Goal: Task Accomplishment & Management: Manage account settings

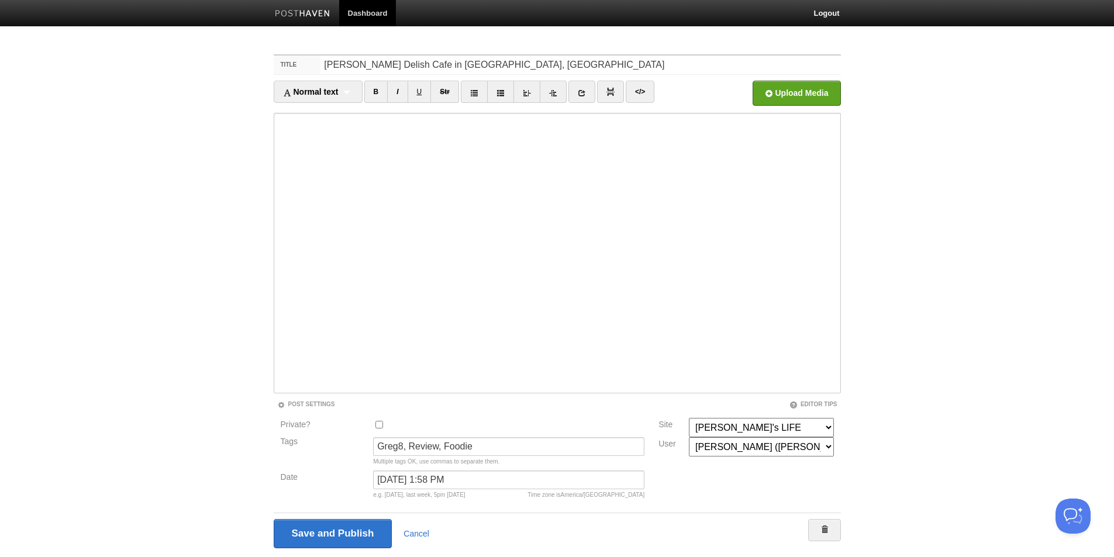
click at [181, 274] on body "Dashboard Logout Your Sites Blog•byGF•us [PERSON_NAME]'s LIFE [DOMAIN_NAME] Sit…" at bounding box center [557, 296] width 1114 height 592
click at [310, 533] on input "Save and Publish" at bounding box center [333, 533] width 119 height 29
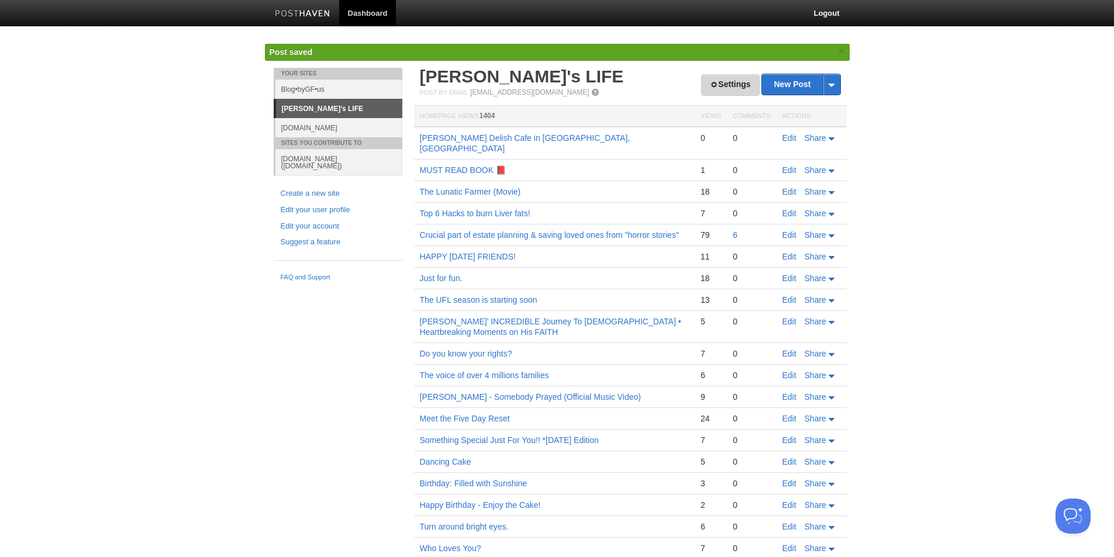
click at [718, 86] on link "Settings" at bounding box center [730, 85] width 58 height 22
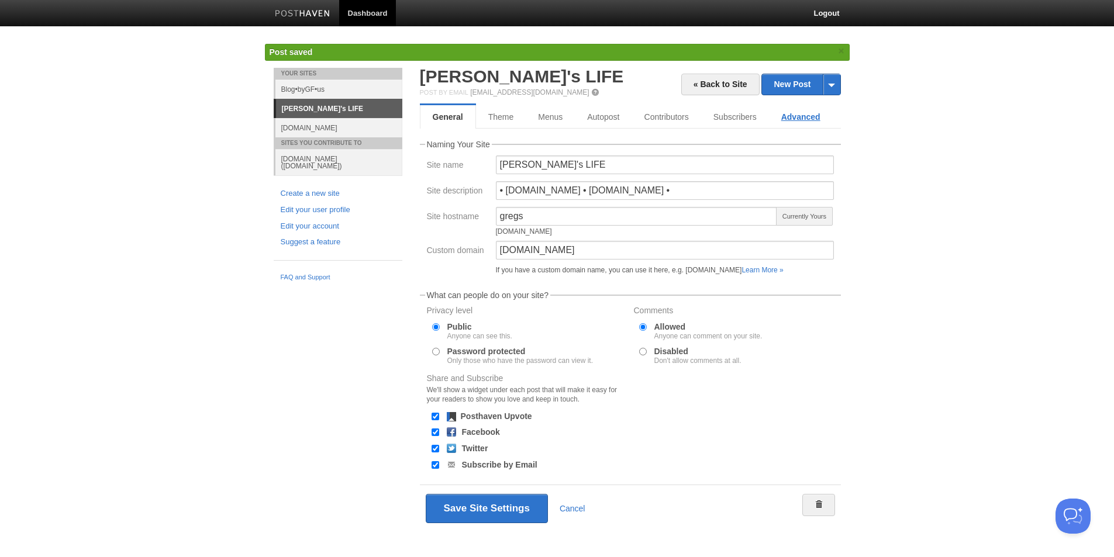
click at [792, 119] on link "Advanced" at bounding box center [801, 116] width 64 height 23
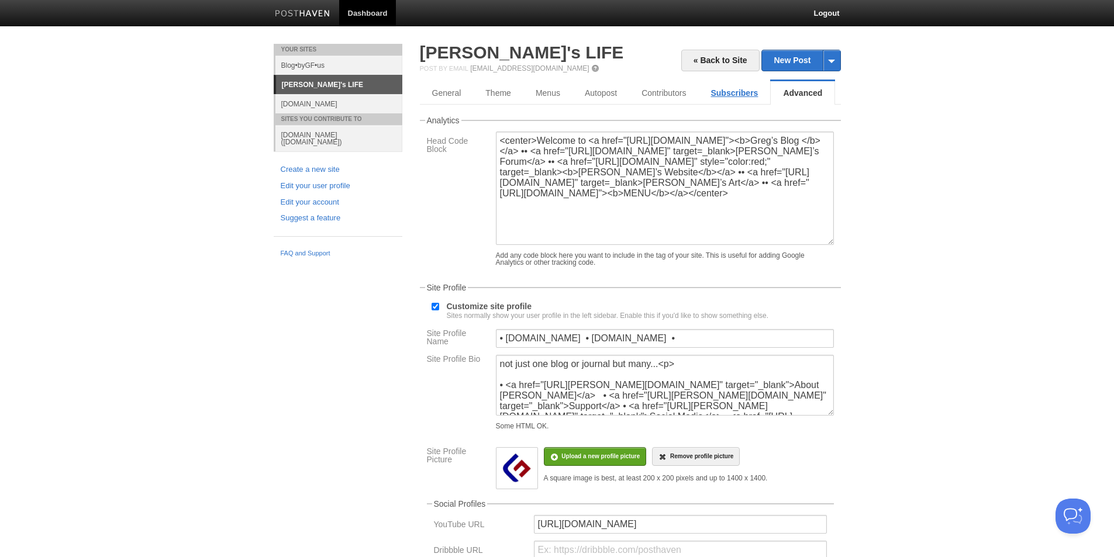
click at [717, 93] on link "Subscribers" at bounding box center [734, 92] width 72 height 23
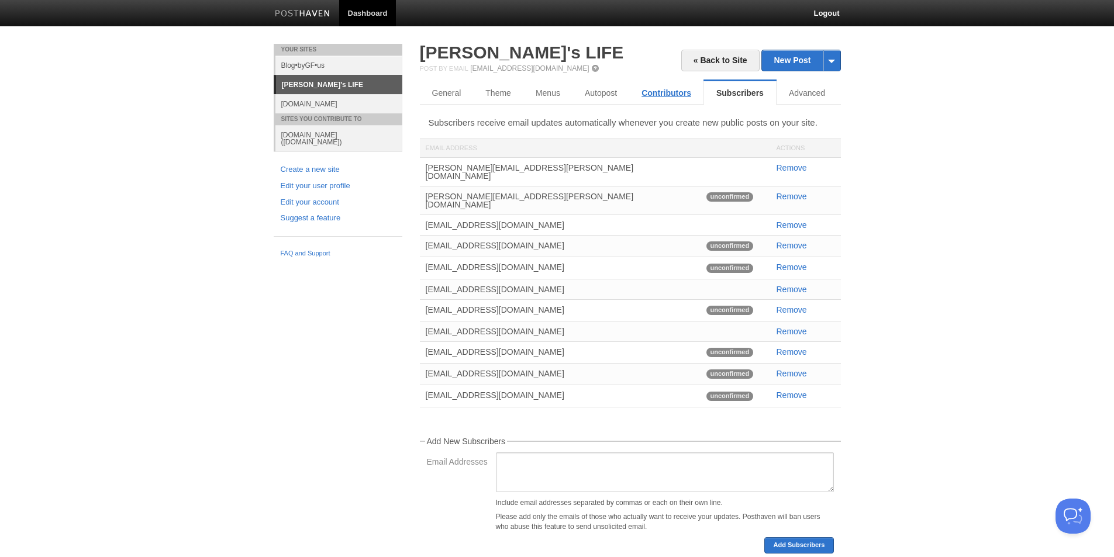
click at [655, 94] on link "Contributors" at bounding box center [666, 92] width 74 height 23
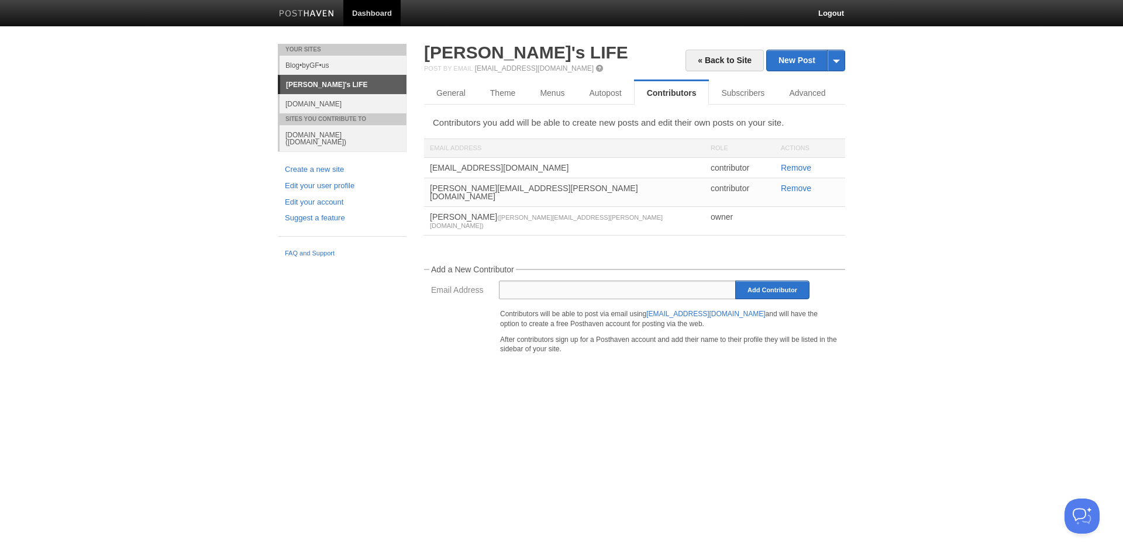
click at [611, 281] on input "Email Address" at bounding box center [617, 290] width 237 height 19
type input "[PERSON_NAME][EMAIL_ADDRESS][DOMAIN_NAME]"
click at [753, 281] on input "Add Contributor" at bounding box center [772, 290] width 74 height 19
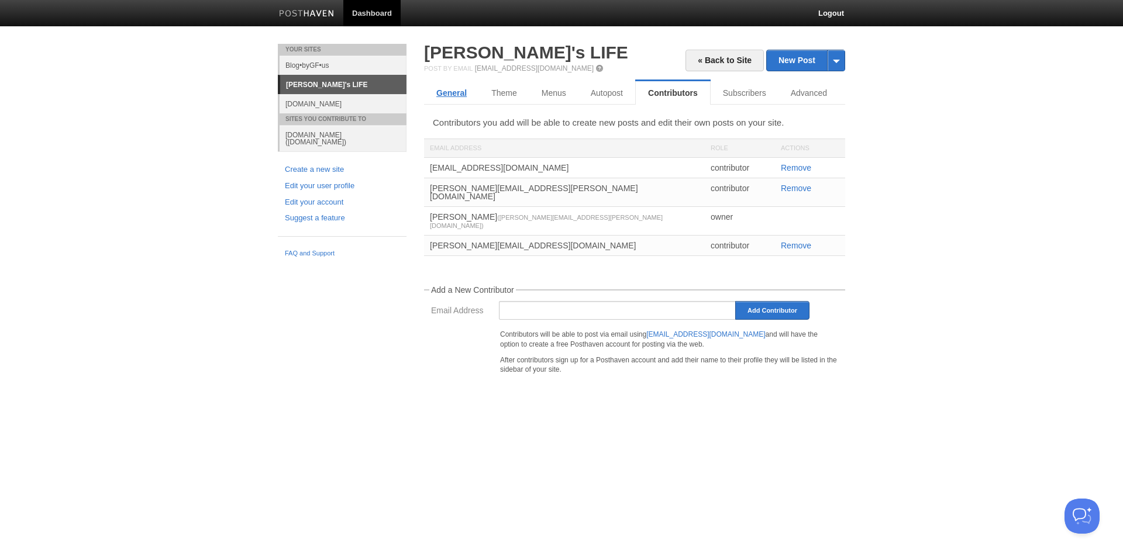
click at [454, 95] on link "General" at bounding box center [451, 92] width 55 height 23
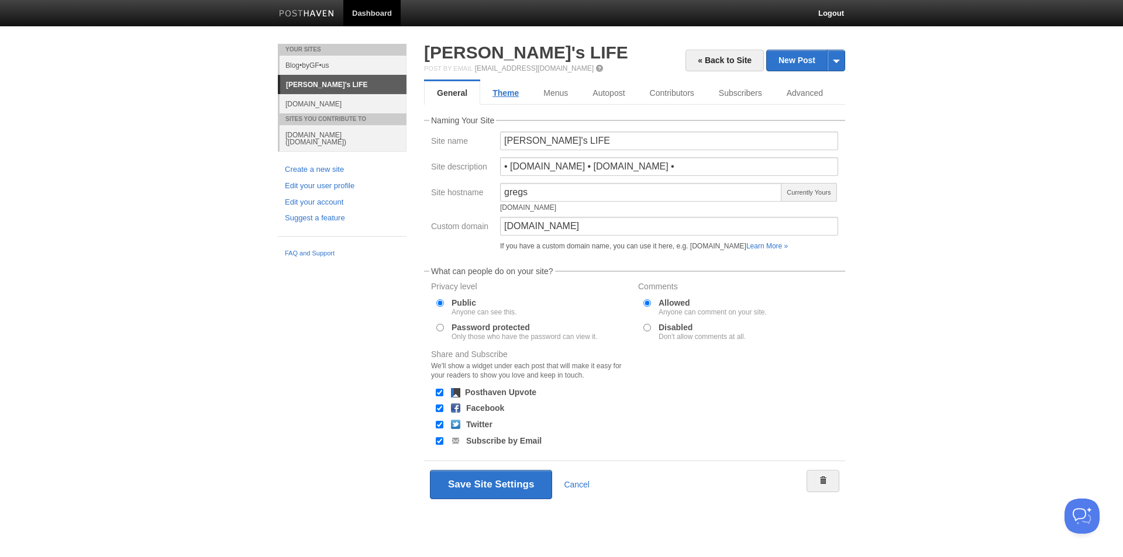
click at [501, 93] on link "Theme" at bounding box center [505, 92] width 51 height 23
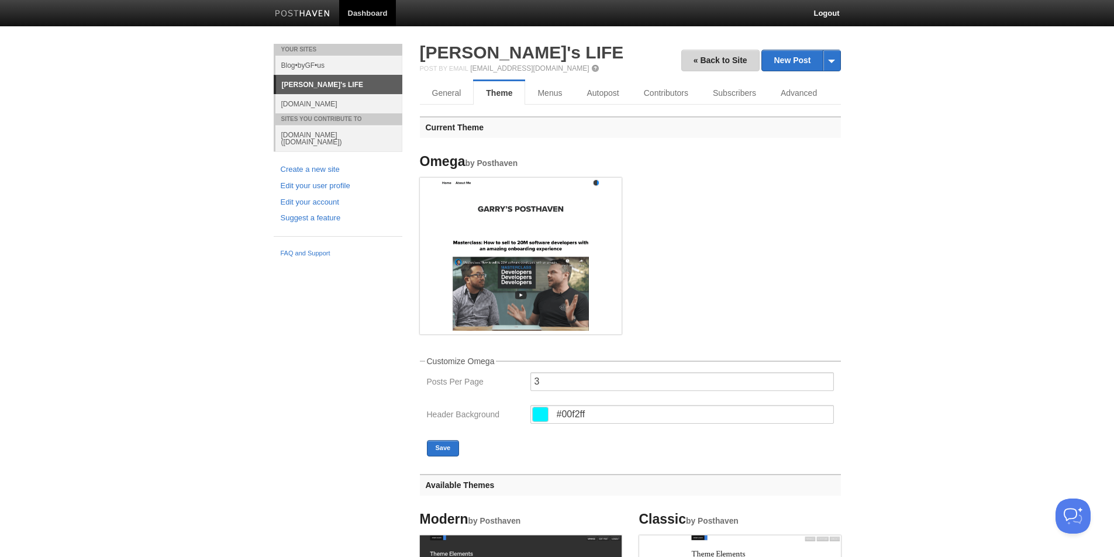
click at [711, 57] on link "« Back to Site" at bounding box center [720, 61] width 78 height 22
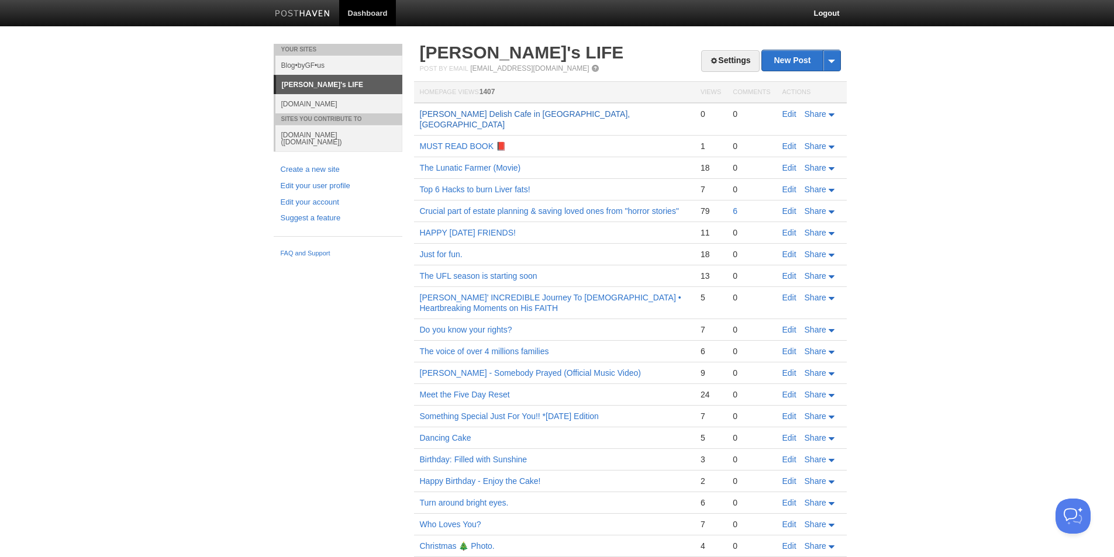
click at [524, 115] on link "[PERSON_NAME] Delish Cafe in [GEOGRAPHIC_DATA], [GEOGRAPHIC_DATA]" at bounding box center [525, 119] width 211 height 20
